Goal: Task Accomplishment & Management: Manage account settings

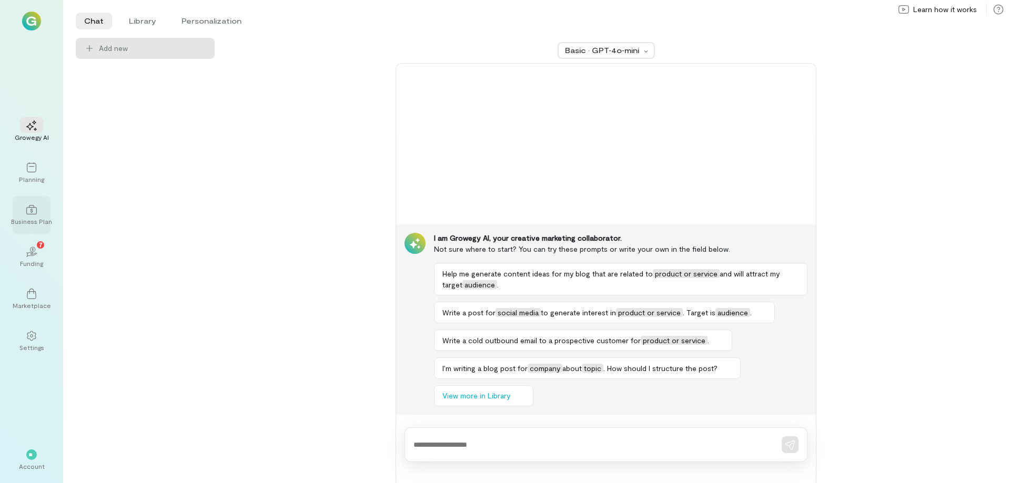
click at [29, 212] on icon at bounding box center [31, 210] width 11 height 11
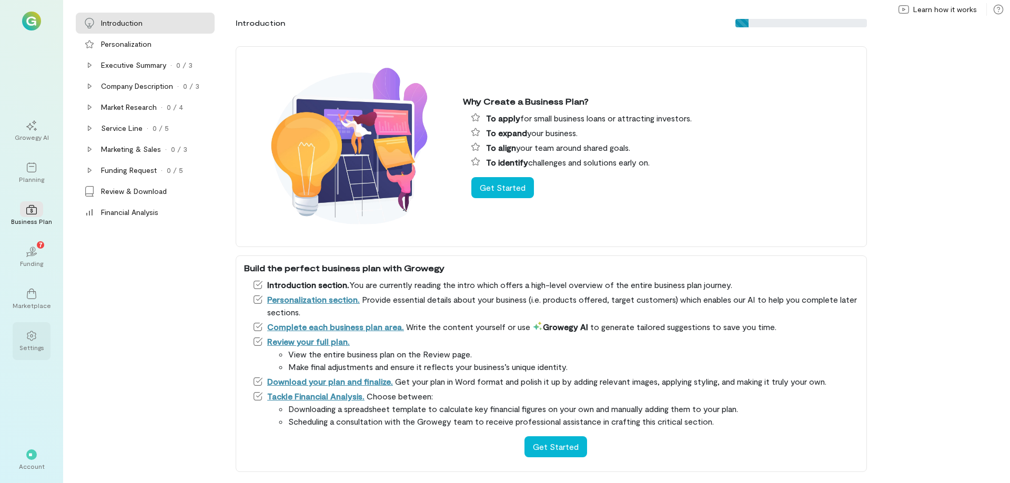
click at [29, 338] on icon at bounding box center [31, 336] width 11 height 11
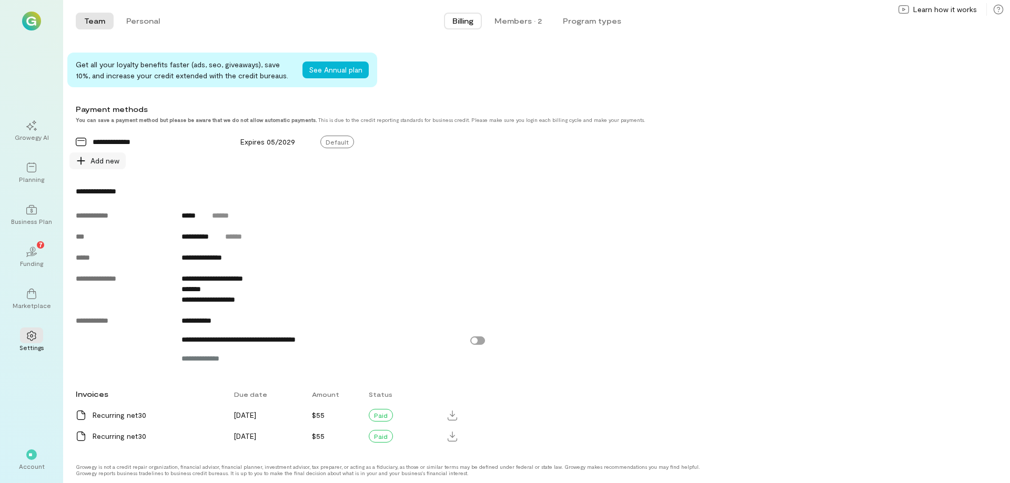
scroll to position [317, 0]
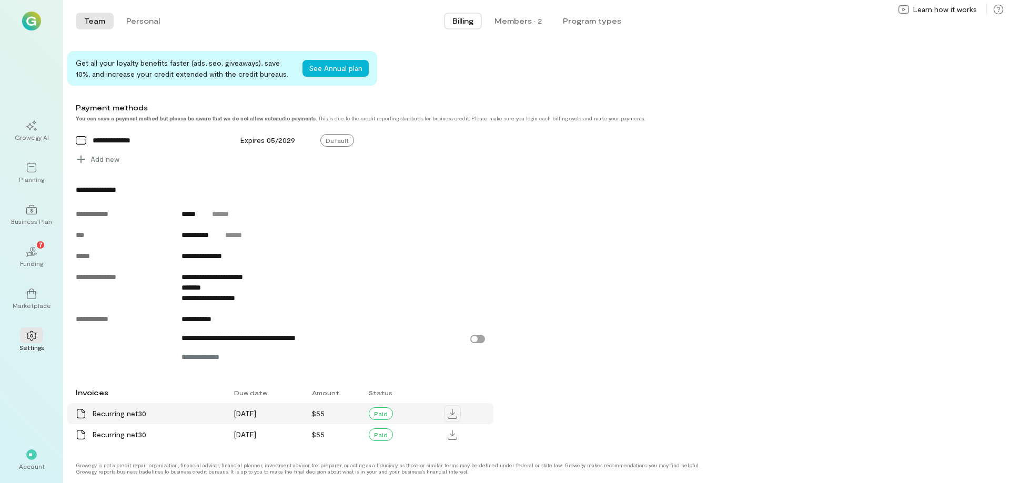
click at [451, 411] on icon at bounding box center [452, 414] width 9 height 10
